Goal: Information Seeking & Learning: Learn about a topic

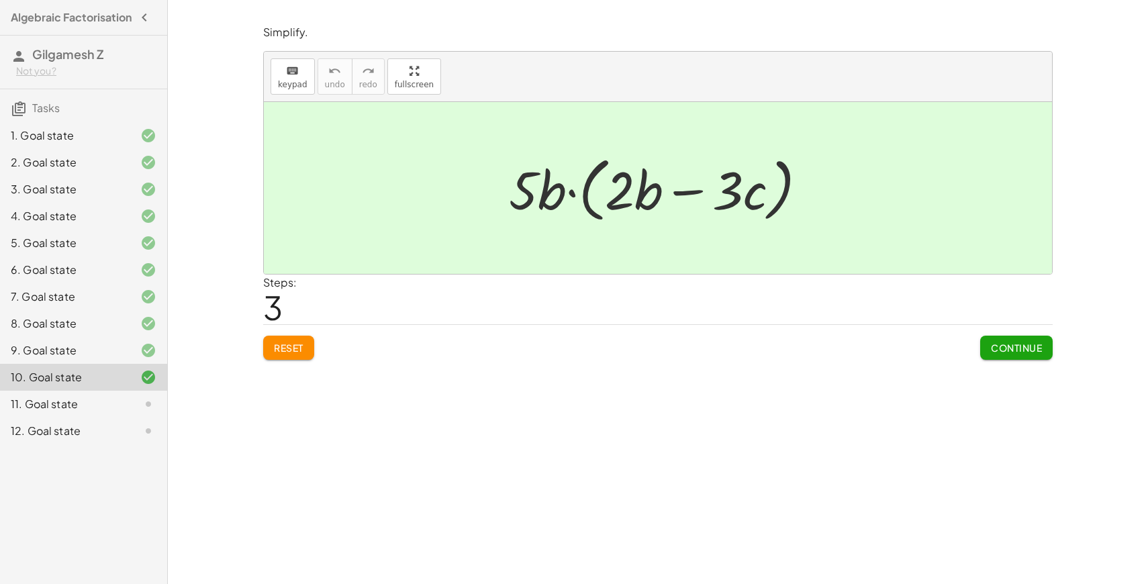
click at [1004, 354] on button "Continue" at bounding box center [1016, 348] width 73 height 24
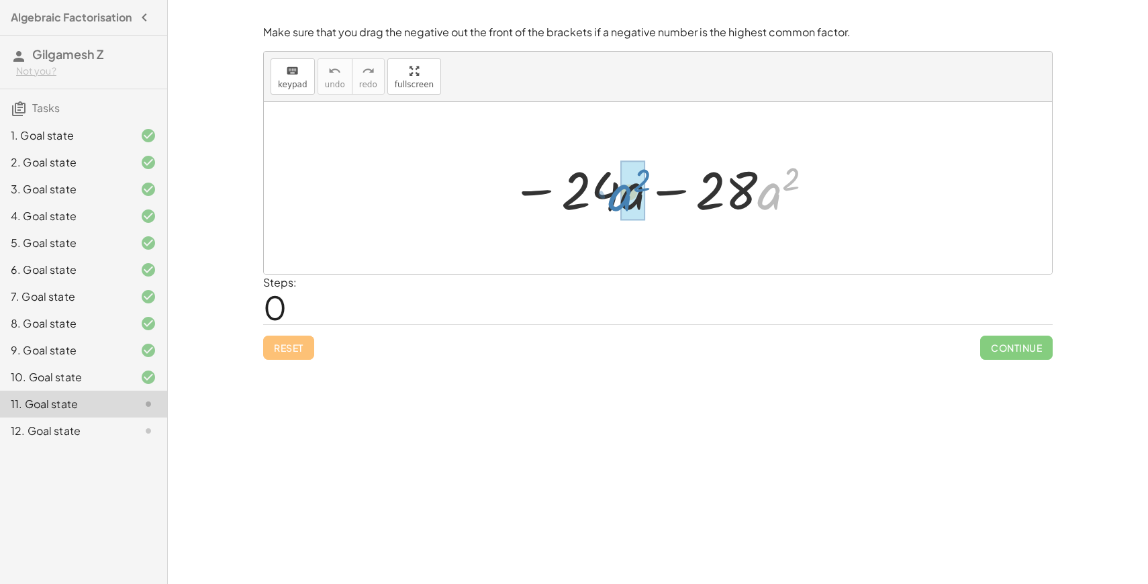
drag, startPoint x: 776, startPoint y: 208, endPoint x: 628, endPoint y: 210, distance: 147.7
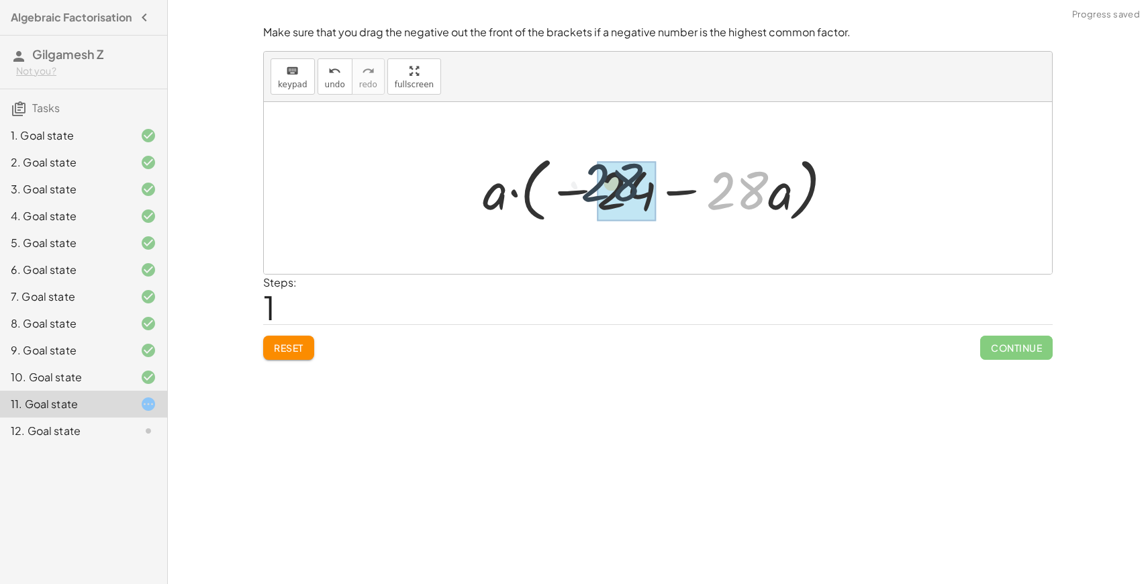
drag, startPoint x: 737, startPoint y: 205, endPoint x: 609, endPoint y: 195, distance: 128.6
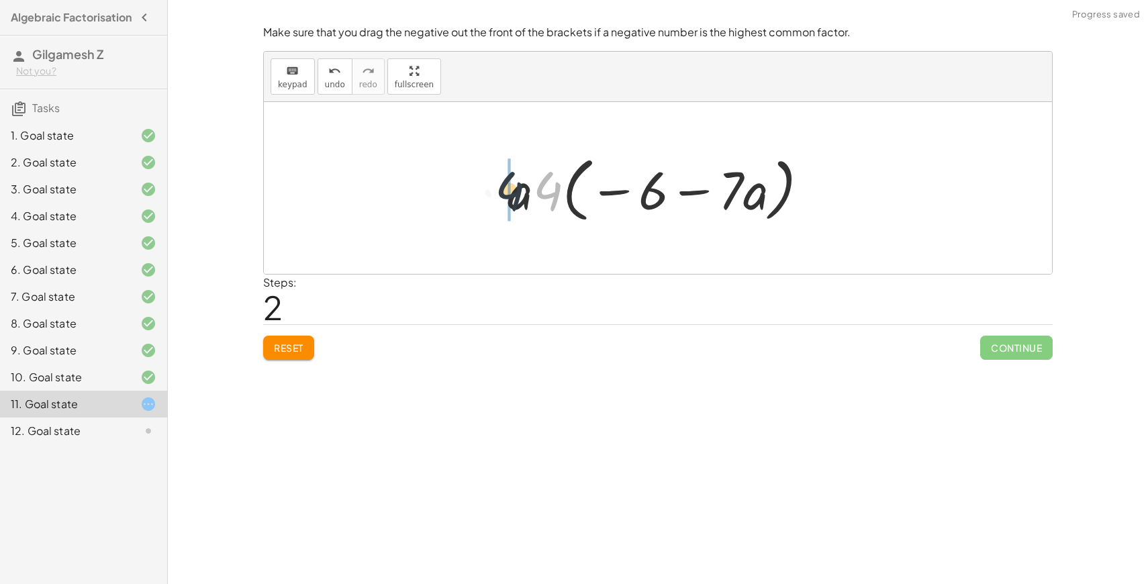
drag, startPoint x: 550, startPoint y: 189, endPoint x: 510, endPoint y: 189, distance: 39.6
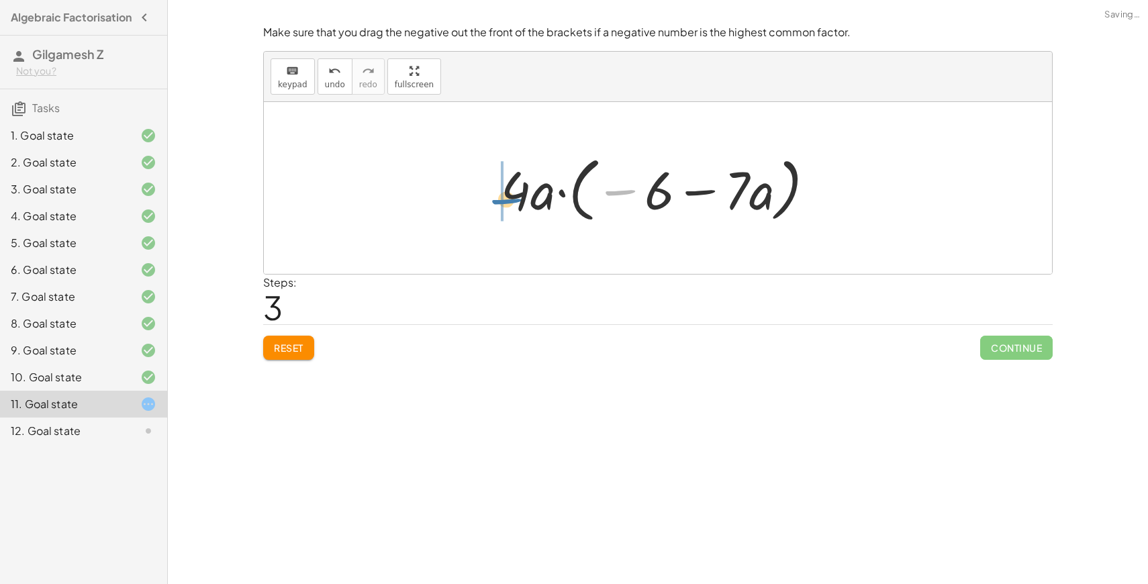
drag, startPoint x: 613, startPoint y: 188, endPoint x: 484, endPoint y: 195, distance: 129.1
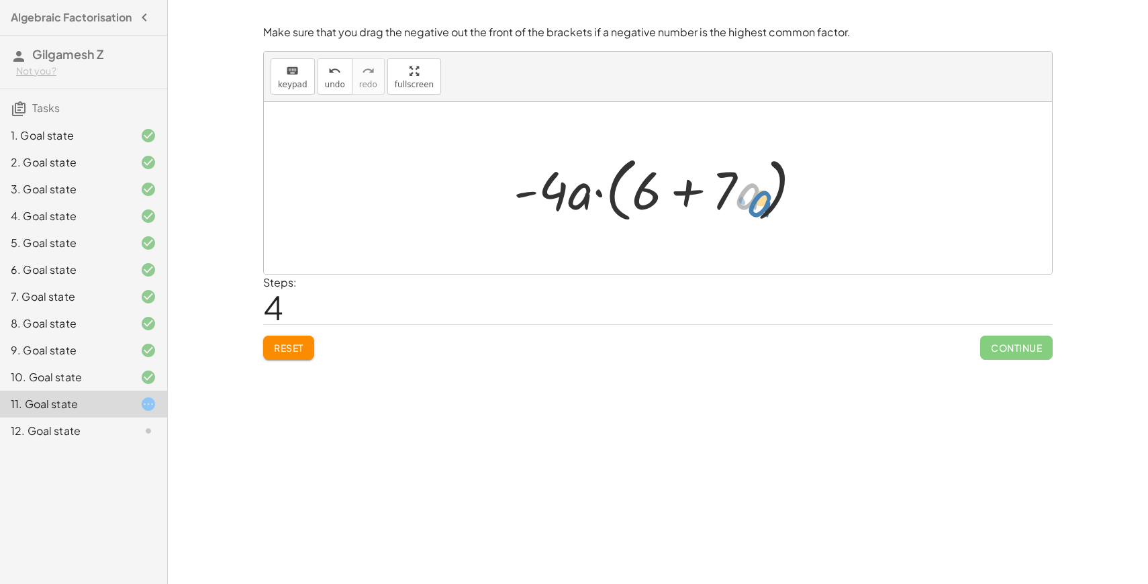
drag, startPoint x: 753, startPoint y: 198, endPoint x: 764, endPoint y: 205, distance: 13.2
click at [764, 205] on div at bounding box center [663, 188] width 312 height 77
drag, startPoint x: 723, startPoint y: 189, endPoint x: 633, endPoint y: 185, distance: 90.1
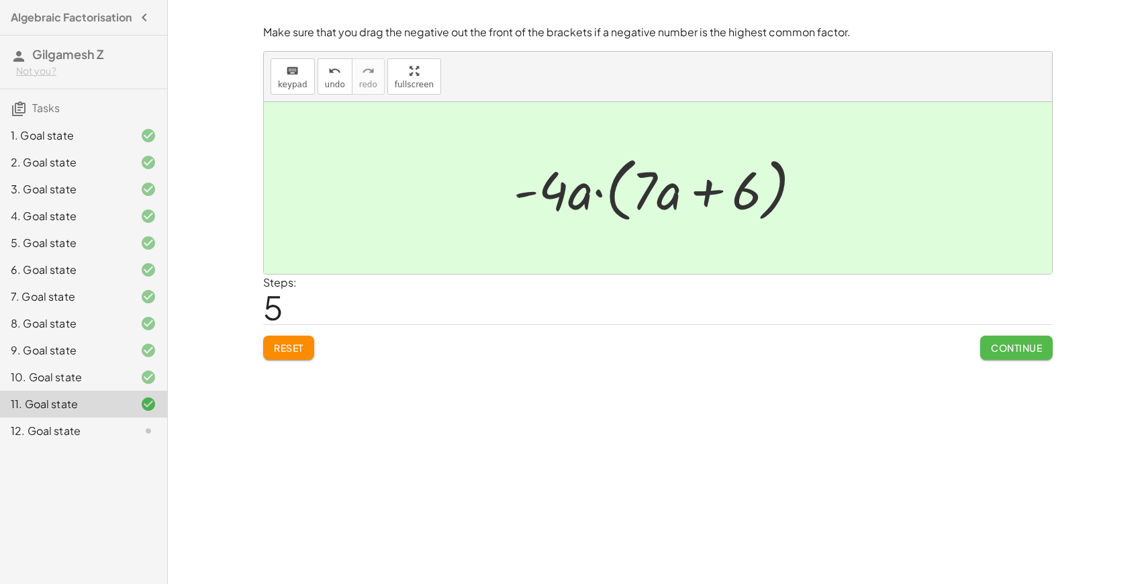
click at [1041, 349] on span "Continue" at bounding box center [1016, 348] width 51 height 12
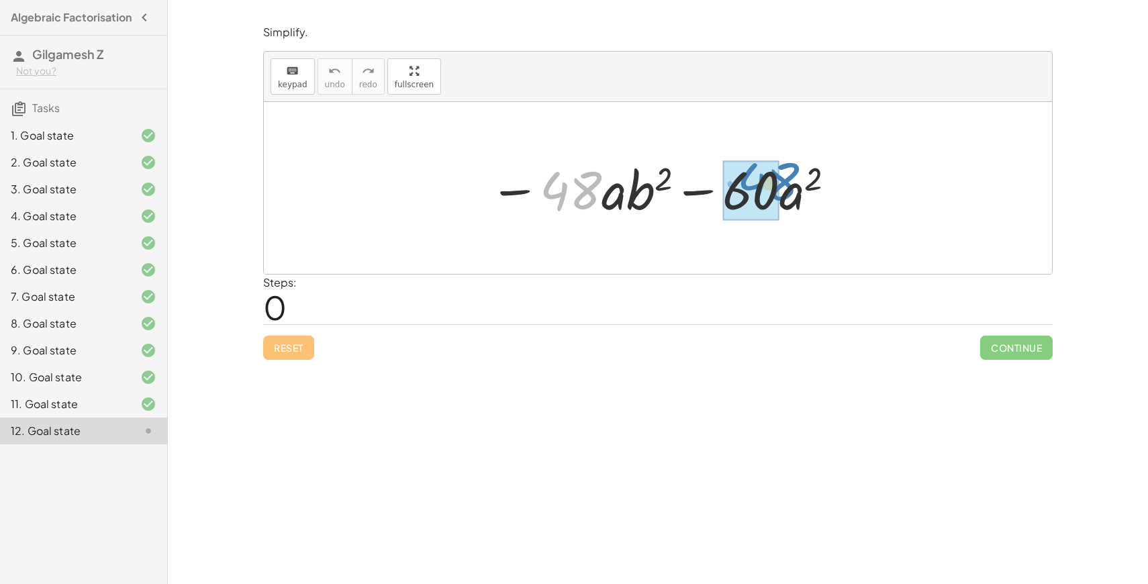
drag, startPoint x: 589, startPoint y: 187, endPoint x: 775, endPoint y: 175, distance: 186.4
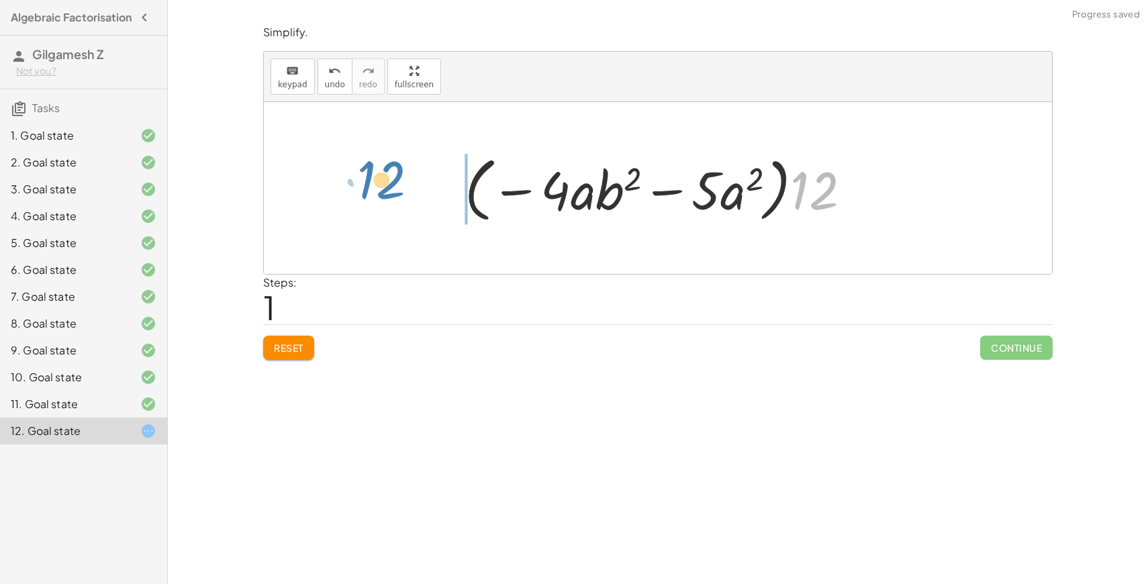
drag, startPoint x: 821, startPoint y: 195, endPoint x: 389, endPoint y: 184, distance: 432.6
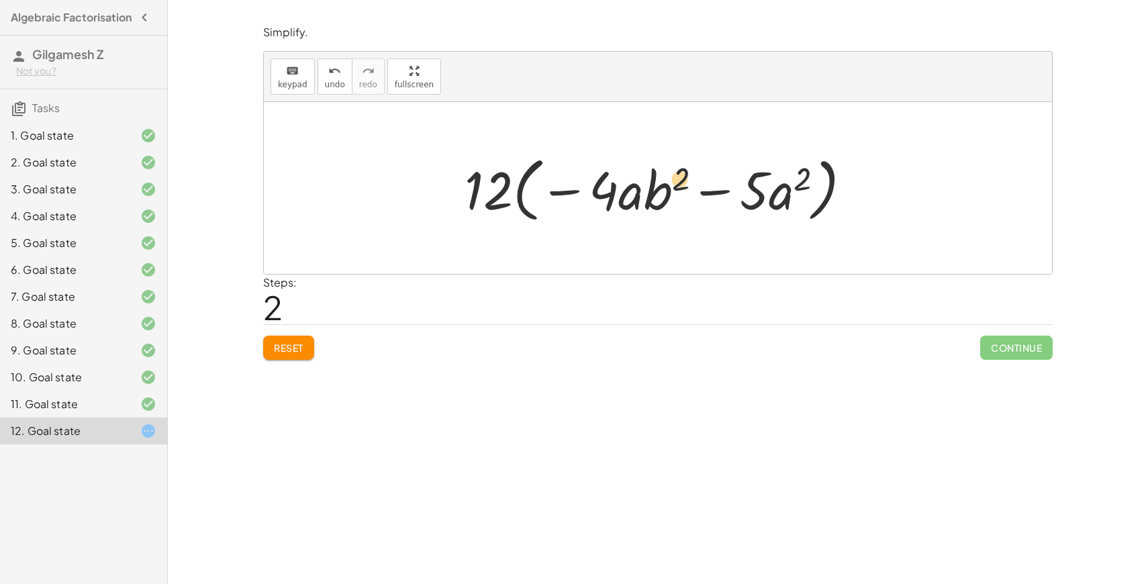
drag, startPoint x: 661, startPoint y: 199, endPoint x: 655, endPoint y: 185, distance: 15.6
click at [655, 185] on div at bounding box center [663, 188] width 411 height 77
drag, startPoint x: 629, startPoint y: 201, endPoint x: 800, endPoint y: 219, distance: 172.2
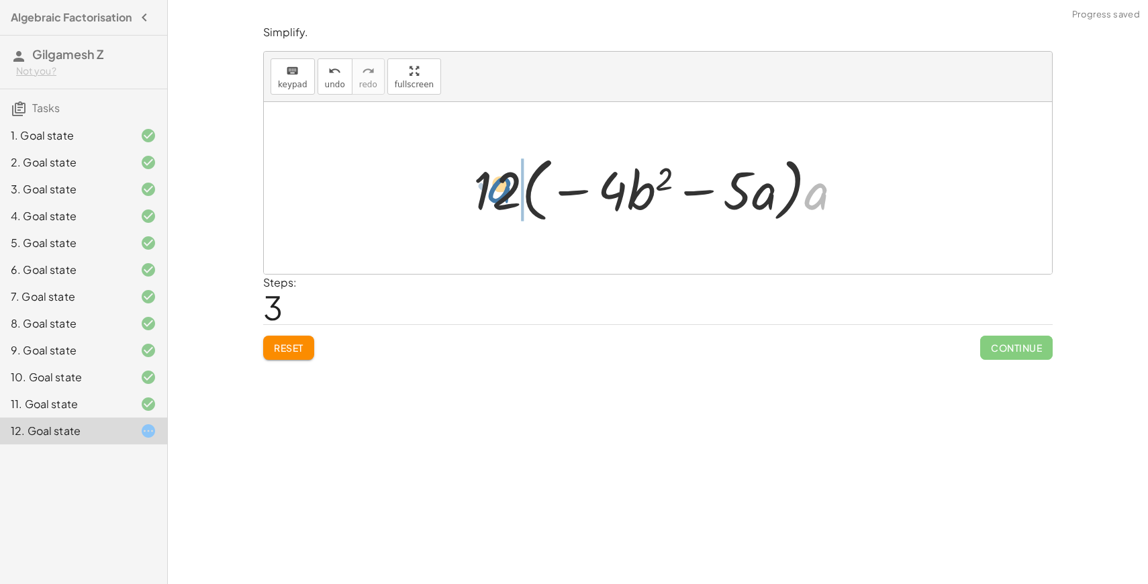
drag, startPoint x: 816, startPoint y: 190, endPoint x: 512, endPoint y: 186, distance: 304.2
click at [512, 186] on div at bounding box center [664, 188] width 394 height 77
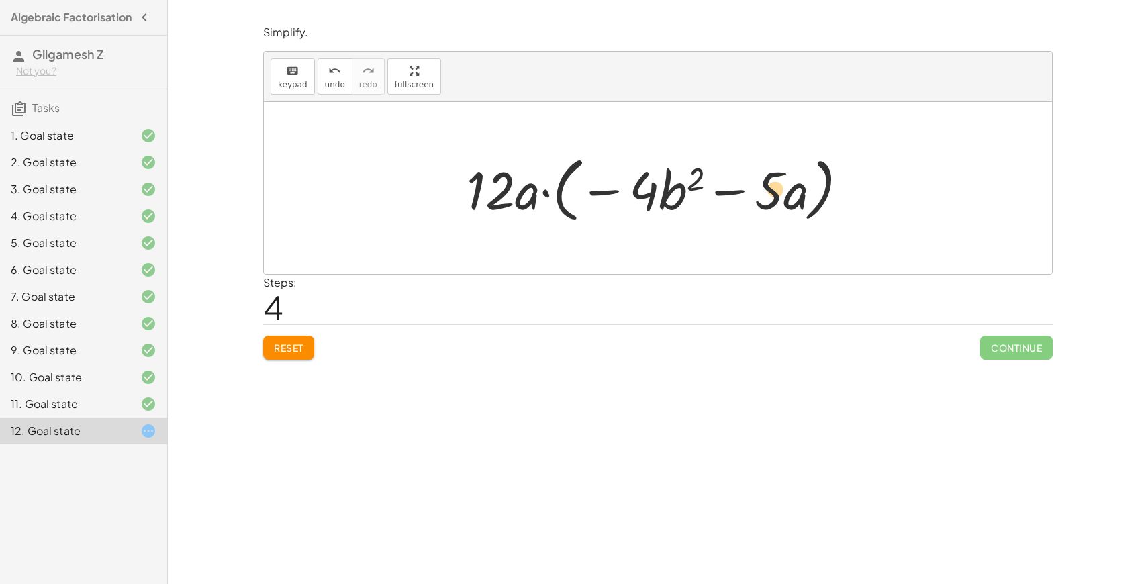
drag, startPoint x: 771, startPoint y: 197, endPoint x: 784, endPoint y: 196, distance: 13.5
click at [780, 196] on div at bounding box center [663, 188] width 406 height 77
drag, startPoint x: 601, startPoint y: 189, endPoint x: 418, endPoint y: 187, distance: 182.7
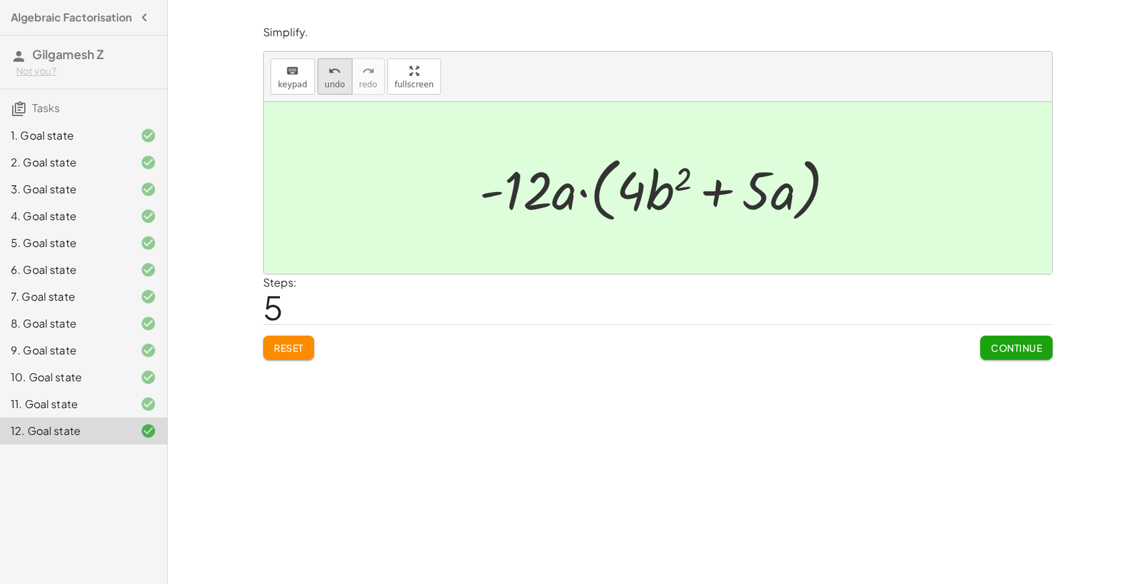
click at [337, 61] on button "undo undo" at bounding box center [335, 76] width 35 height 36
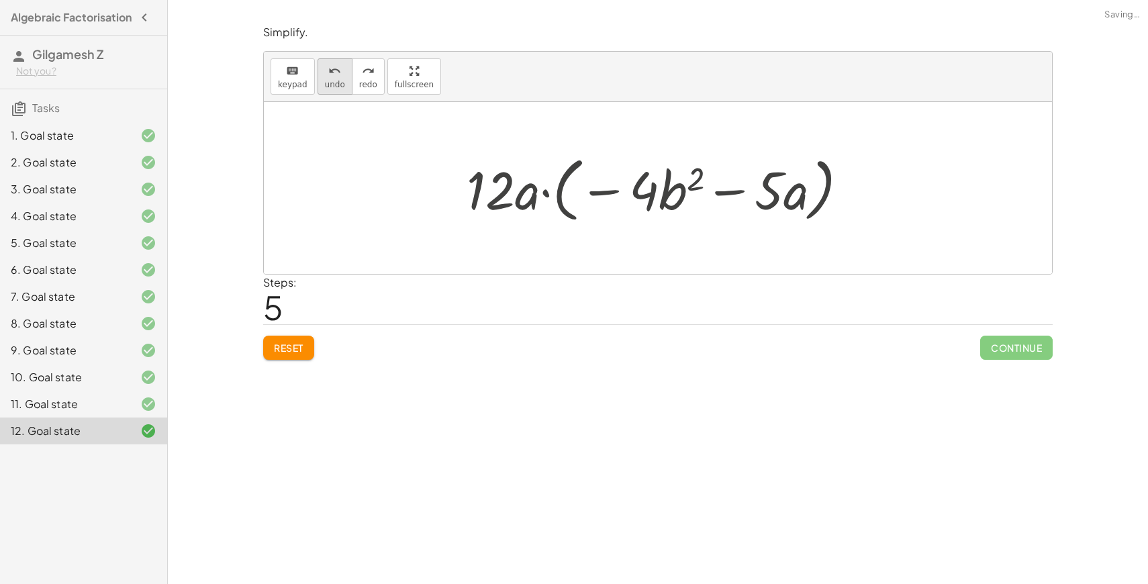
click at [337, 61] on button "undo undo" at bounding box center [335, 76] width 35 height 36
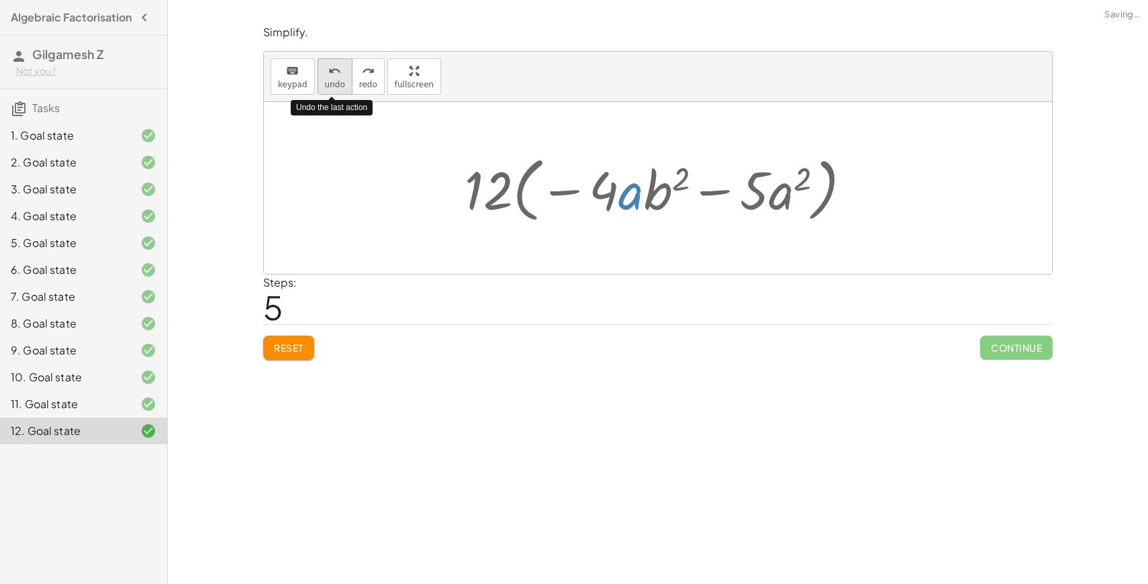
click at [337, 61] on button "undo undo" at bounding box center [335, 76] width 35 height 36
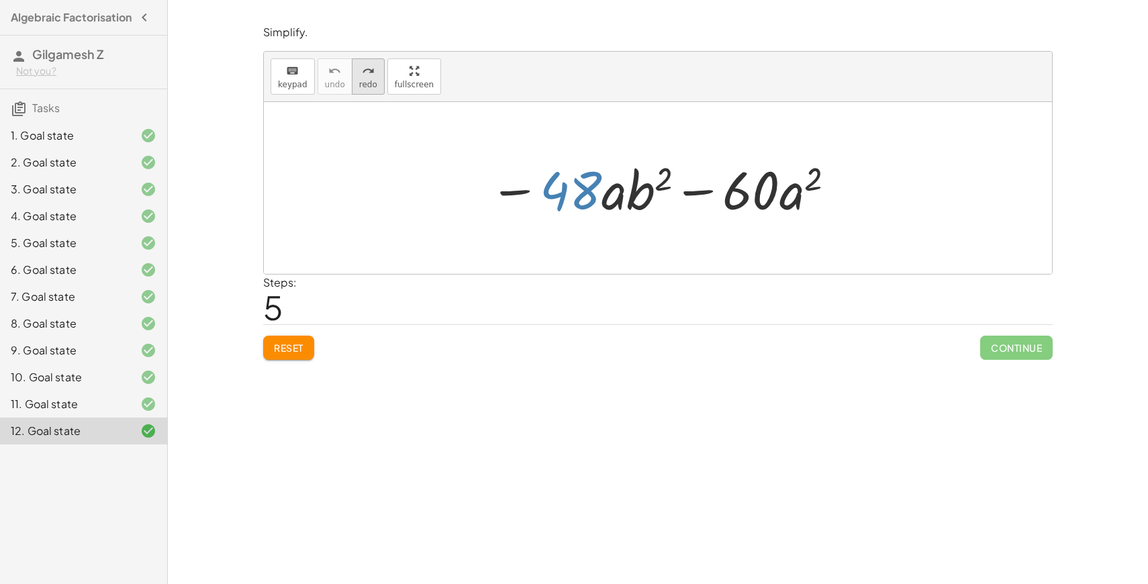
click at [366, 75] on icon "redo" at bounding box center [368, 71] width 13 height 16
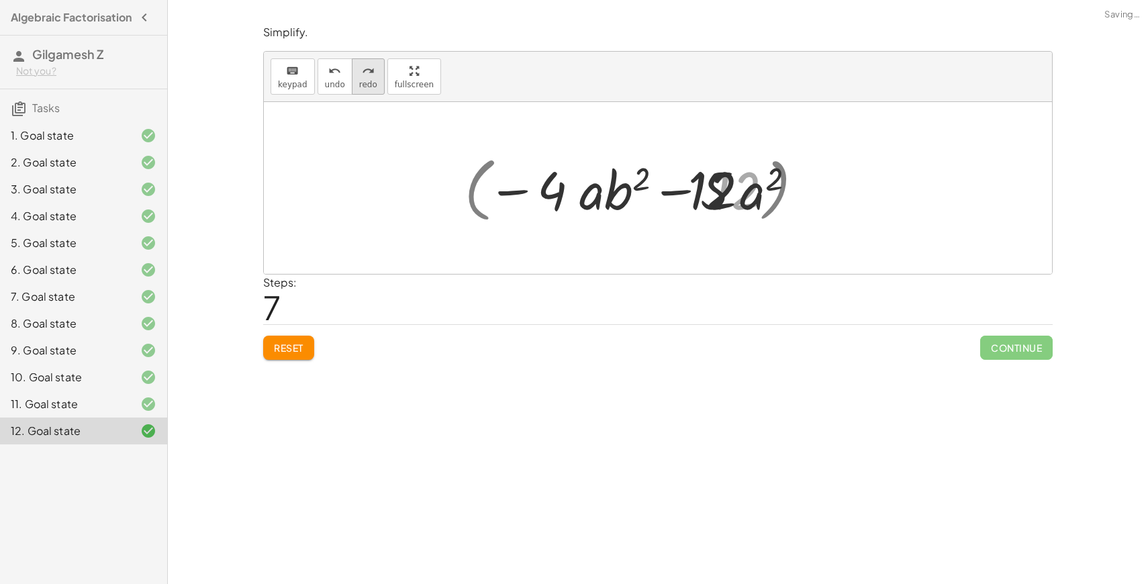
click at [366, 75] on icon "redo" at bounding box center [368, 71] width 13 height 16
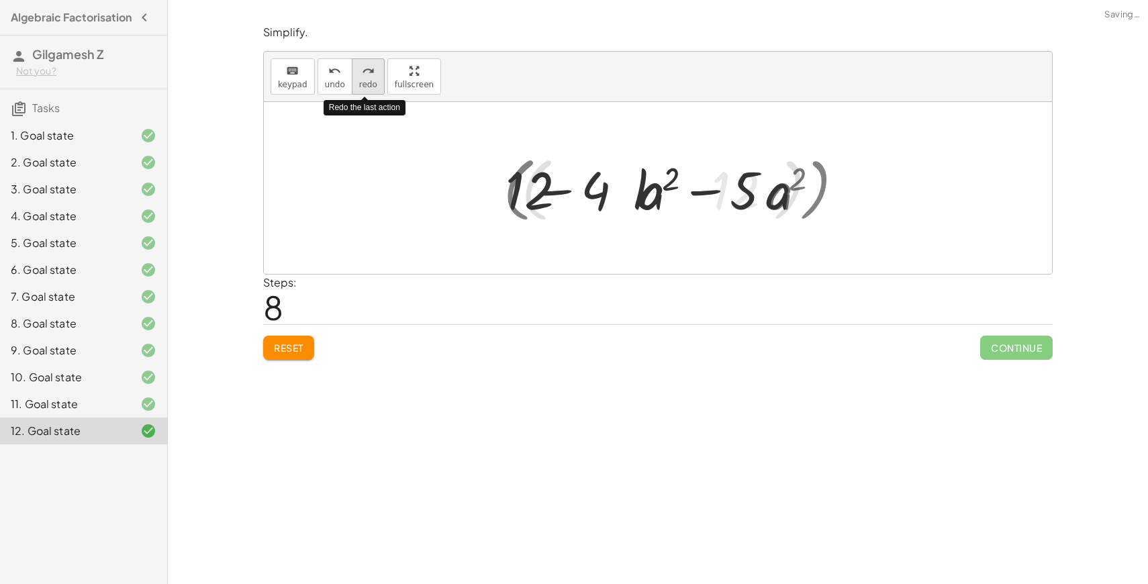
click at [365, 75] on icon "redo" at bounding box center [368, 71] width 13 height 16
